Goal: Find specific page/section: Find specific page/section

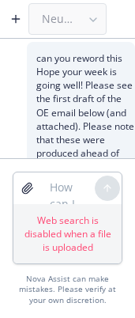
scroll to position [3860, 0]
